Goal: Information Seeking & Learning: Find contact information

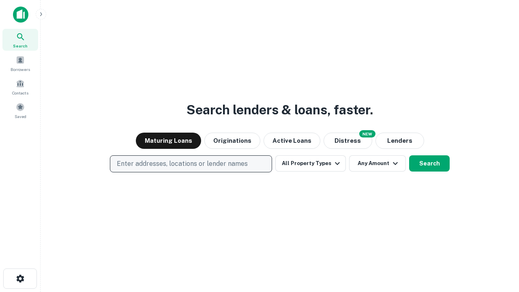
click at [191, 164] on p "Enter addresses, locations or lender names" at bounding box center [182, 164] width 131 height 10
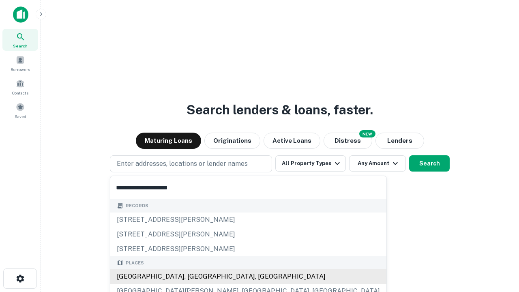
click at [194, 277] on div "[GEOGRAPHIC_DATA], [GEOGRAPHIC_DATA], [GEOGRAPHIC_DATA]" at bounding box center [248, 276] width 276 height 15
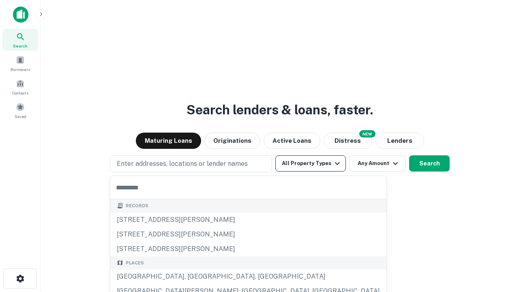
click at [311, 163] on button "All Property Types" at bounding box center [310, 163] width 71 height 16
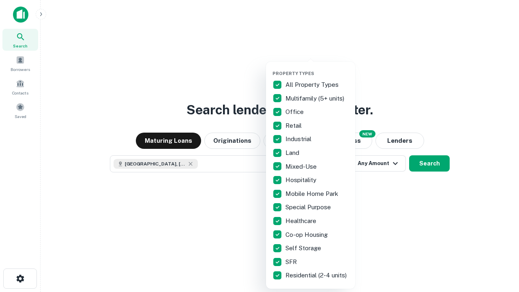
click at [317, 68] on button "button" at bounding box center [317, 68] width 89 height 0
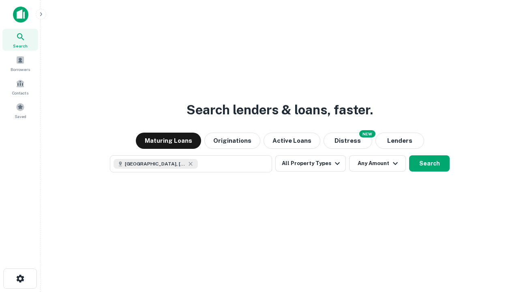
scroll to position [13, 0]
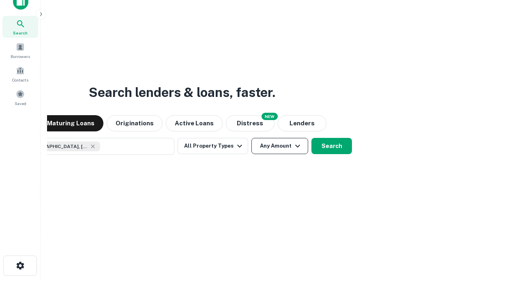
click at [252, 138] on button "Any Amount" at bounding box center [280, 146] width 57 height 16
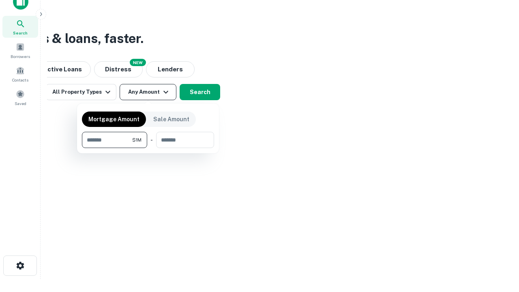
type input "*******"
click at [148, 148] on button "button" at bounding box center [148, 148] width 132 height 0
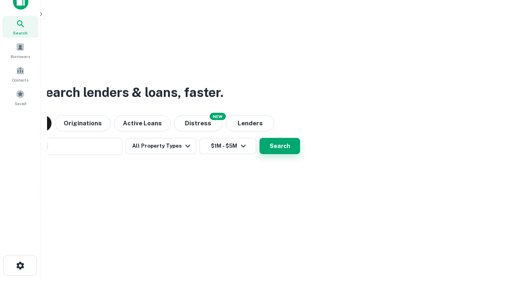
click at [260, 138] on button "Search" at bounding box center [280, 146] width 41 height 16
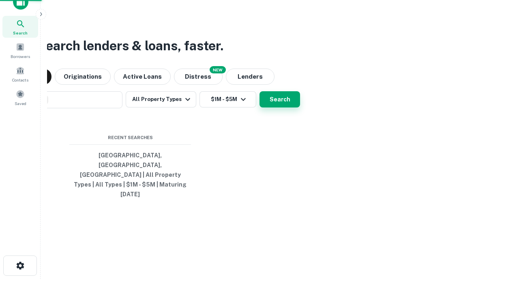
scroll to position [21, 230]
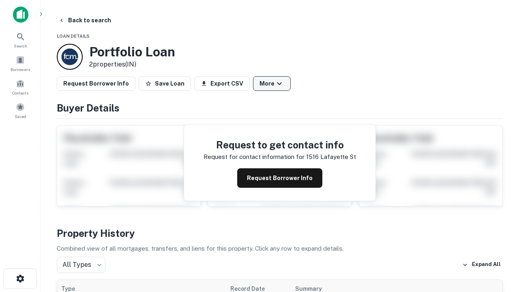
click at [272, 84] on button "More" at bounding box center [272, 83] width 38 height 15
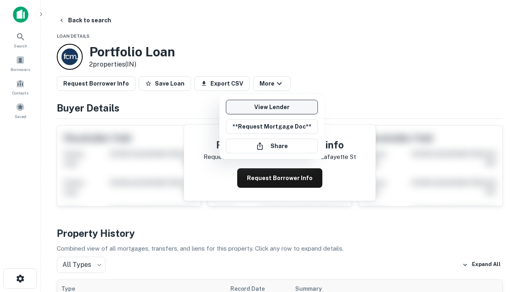
click at [272, 107] on link "View Lender" at bounding box center [272, 107] width 92 height 15
